Goal: Navigation & Orientation: Go to known website

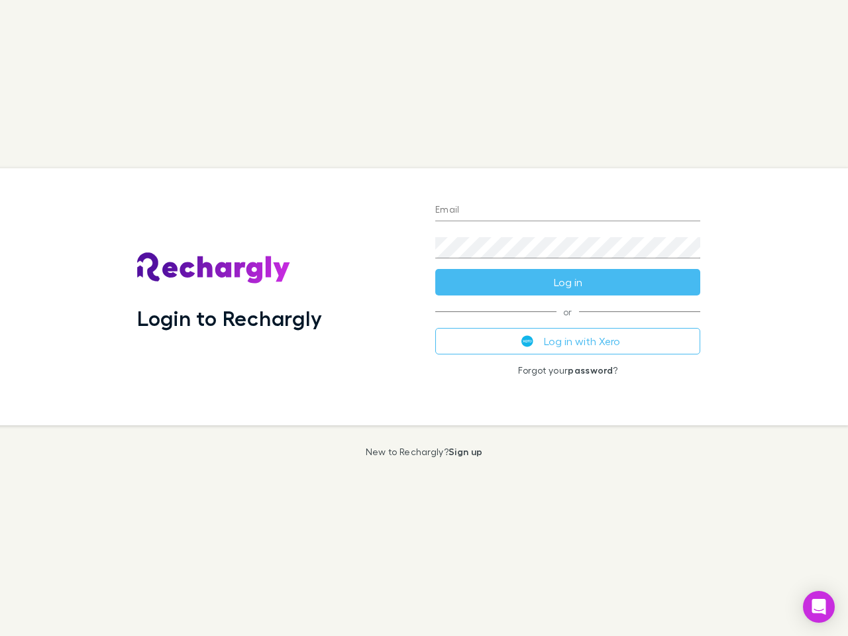
click at [424, 318] on div "Login to Rechargly" at bounding box center [276, 296] width 298 height 257
click at [568, 211] on input "Email" at bounding box center [567, 210] width 265 height 21
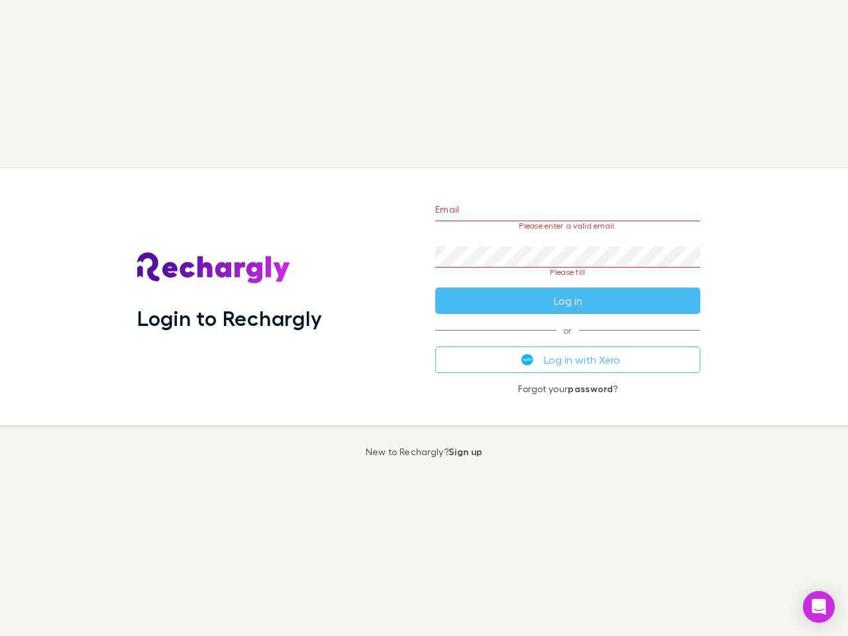
click at [568, 282] on form "Email Please enter a valid email. Password Please fill Log in" at bounding box center [567, 251] width 265 height 125
click at [568, 341] on div "Email Please enter a valid email. Password Please fill Log in or Log in with Xe…" at bounding box center [568, 296] width 286 height 257
click at [819, 607] on icon "Open Intercom Messenger" at bounding box center [819, 607] width 14 height 16
